Goal: Information Seeking & Learning: Learn about a topic

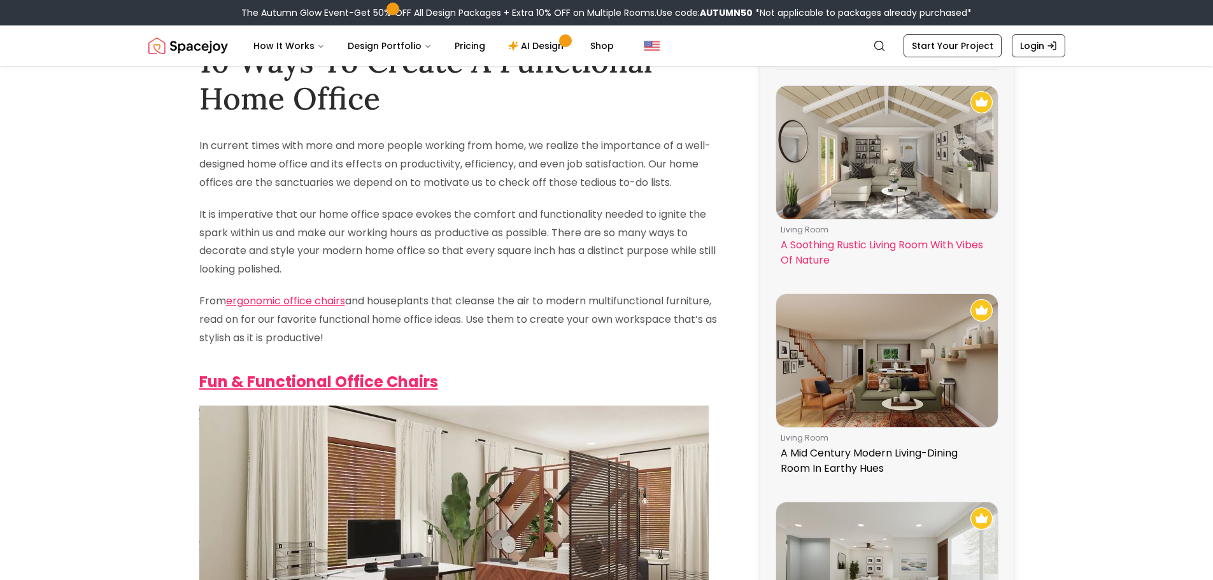
scroll to position [127, 0]
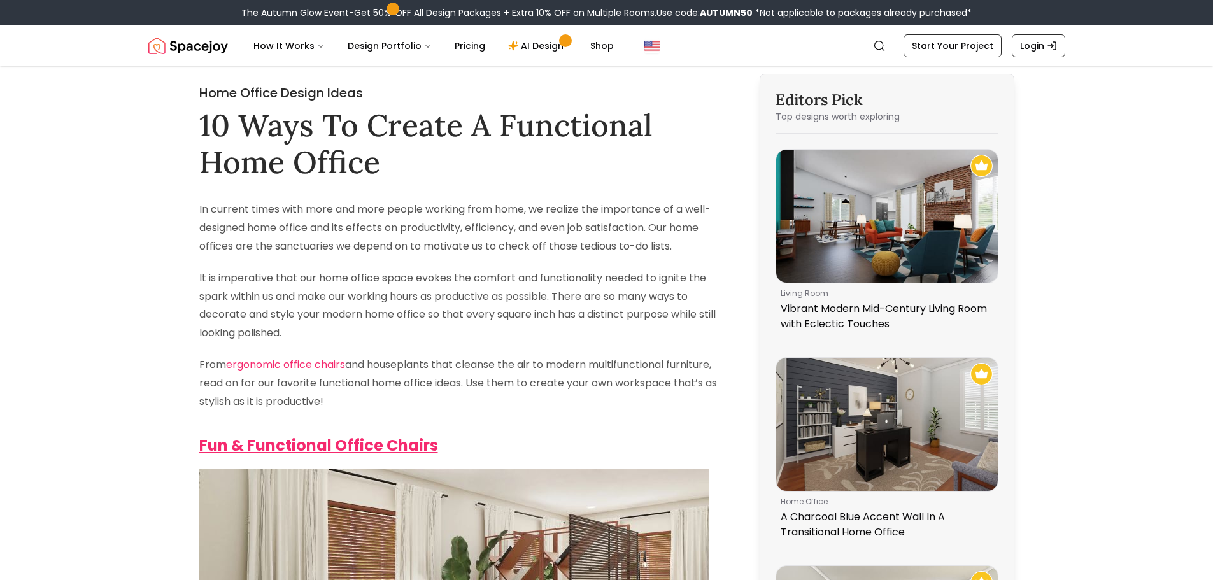
scroll to position [64, 0]
